Goal: Find specific page/section: Find specific page/section

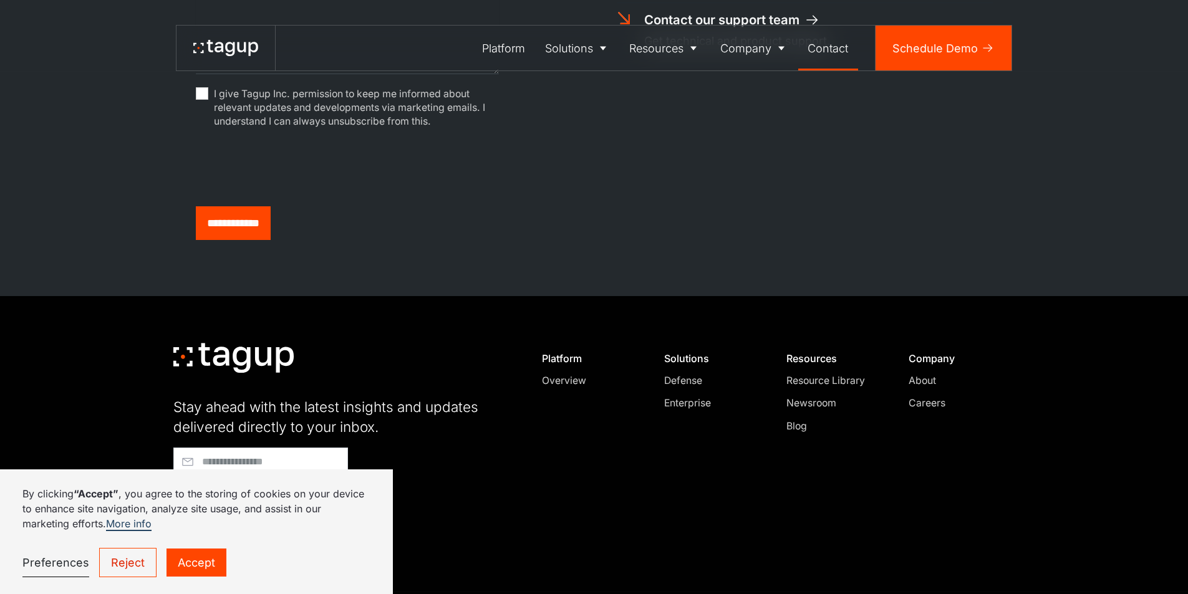
scroll to position [761, 0]
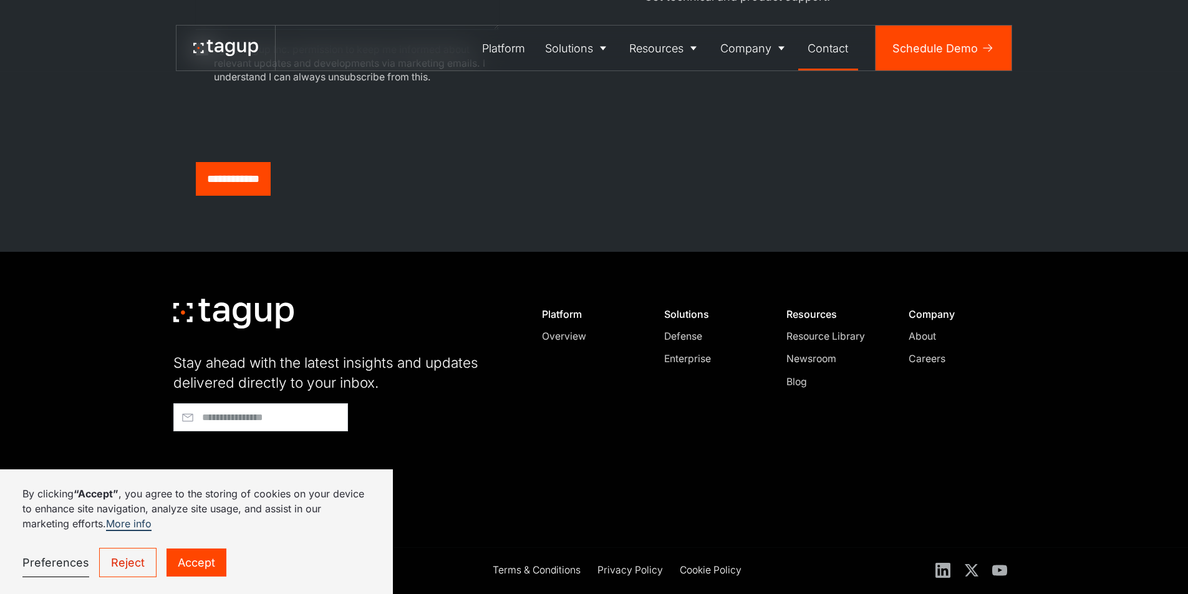
click at [168, 551] on link "Accept" at bounding box center [196, 563] width 60 height 28
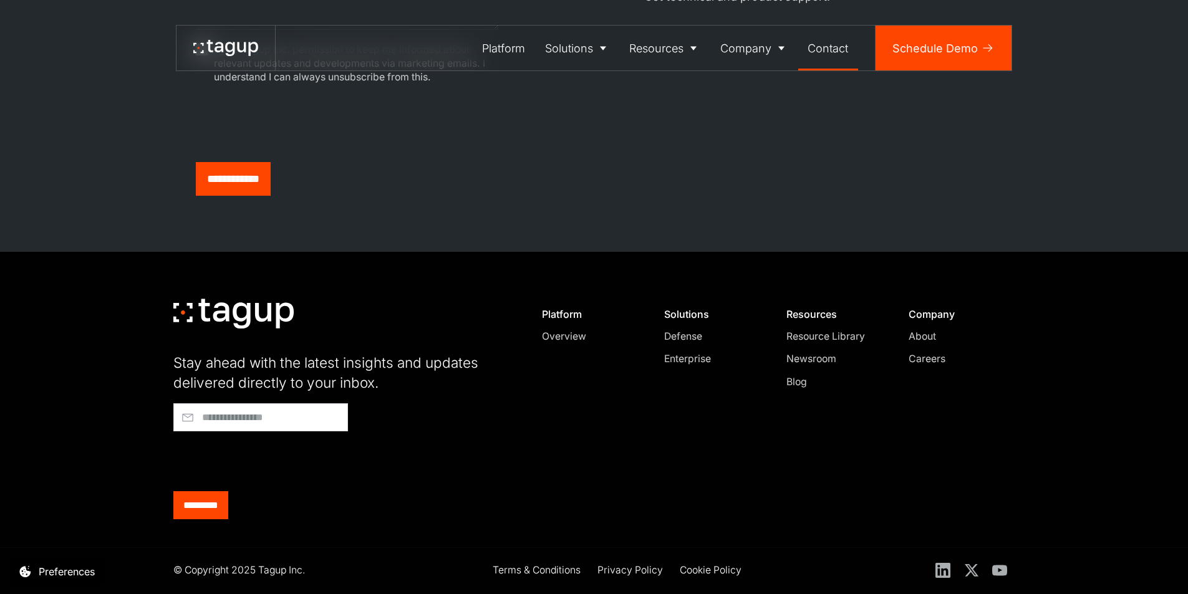
click at [198, 567] on div "© Copyright 2025 Tagup Inc." at bounding box center [239, 570] width 132 height 15
click at [655, 570] on div "Privacy Policy" at bounding box center [629, 570] width 65 height 15
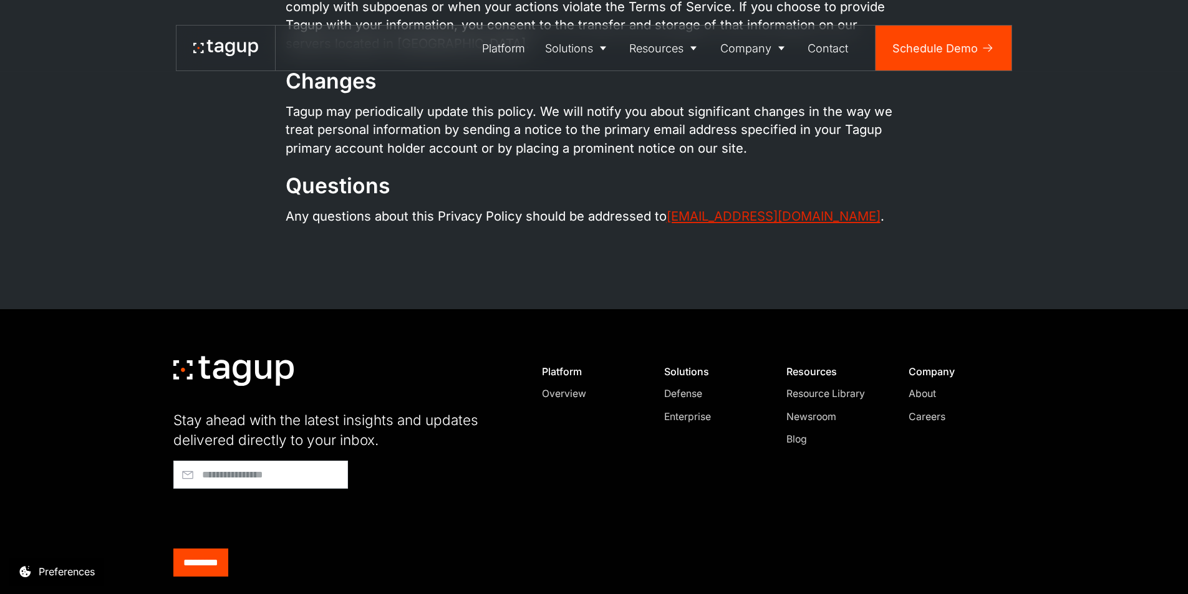
scroll to position [1105, 0]
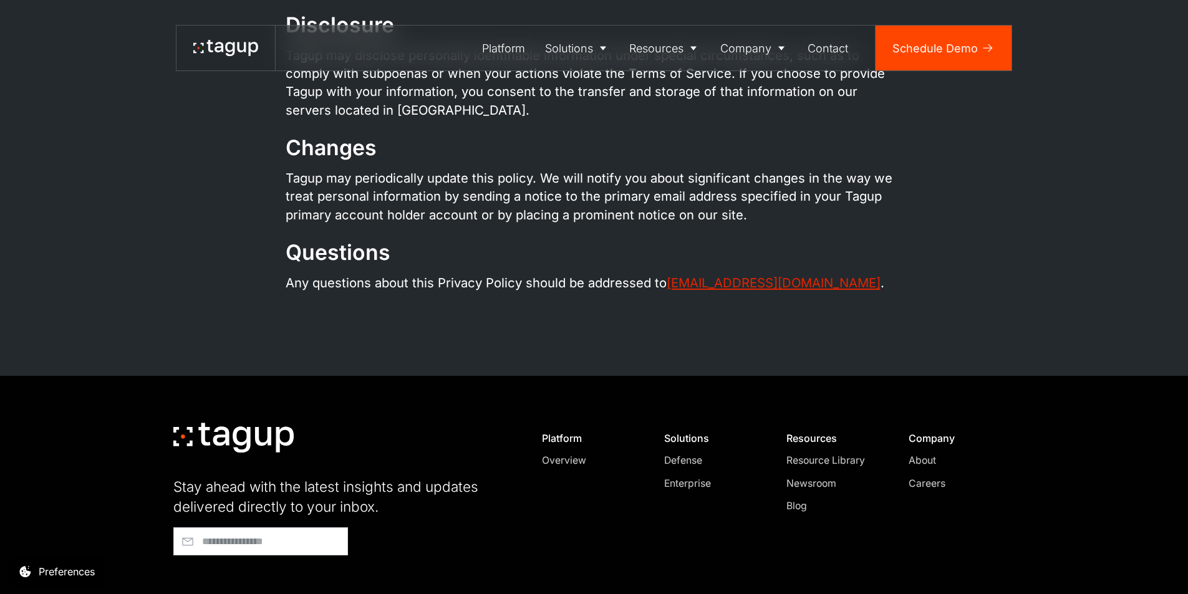
drag, startPoint x: 738, startPoint y: 293, endPoint x: 738, endPoint y: 281, distance: 12.5
